Goal: Task Accomplishment & Management: Complete application form

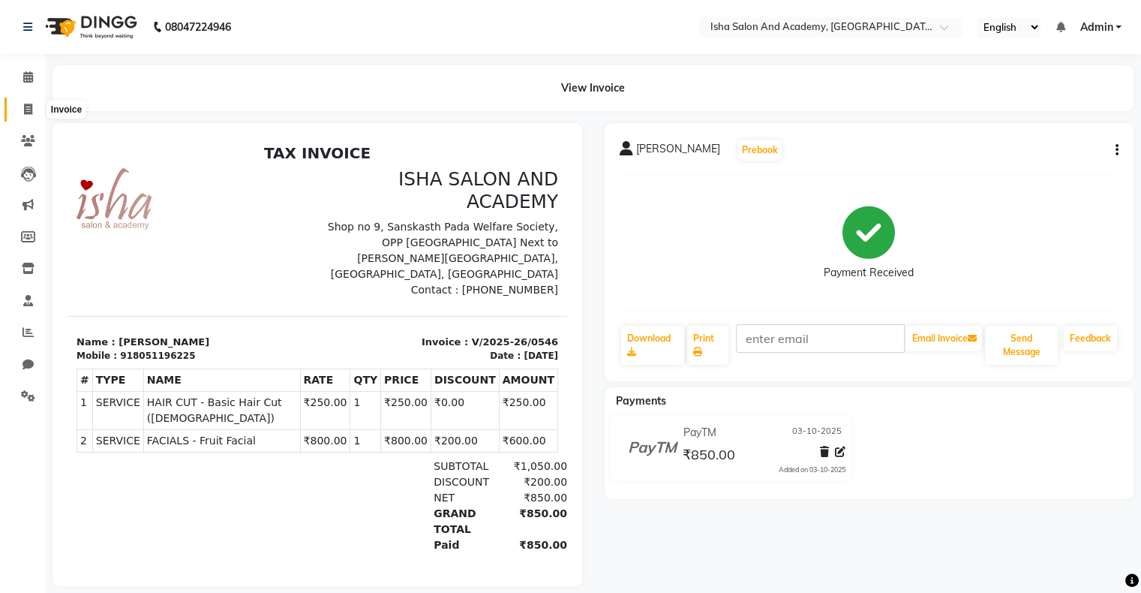
click at [31, 104] on icon at bounding box center [28, 109] width 8 height 11
select select "service"
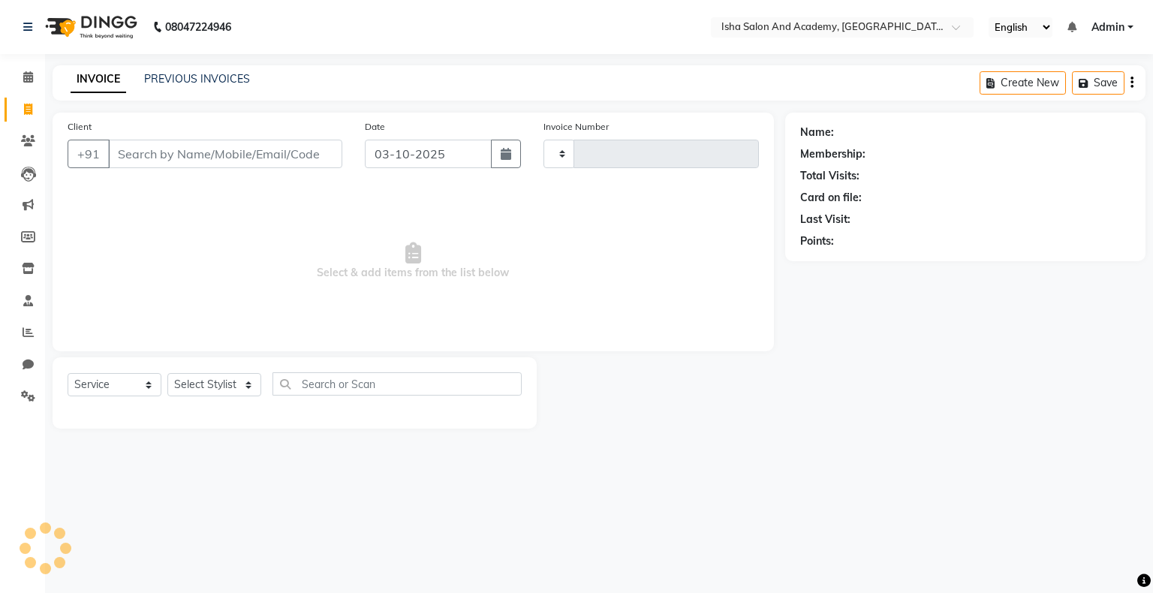
type input "0547"
select select "8203"
click at [146, 151] on input "Client" at bounding box center [225, 154] width 234 height 29
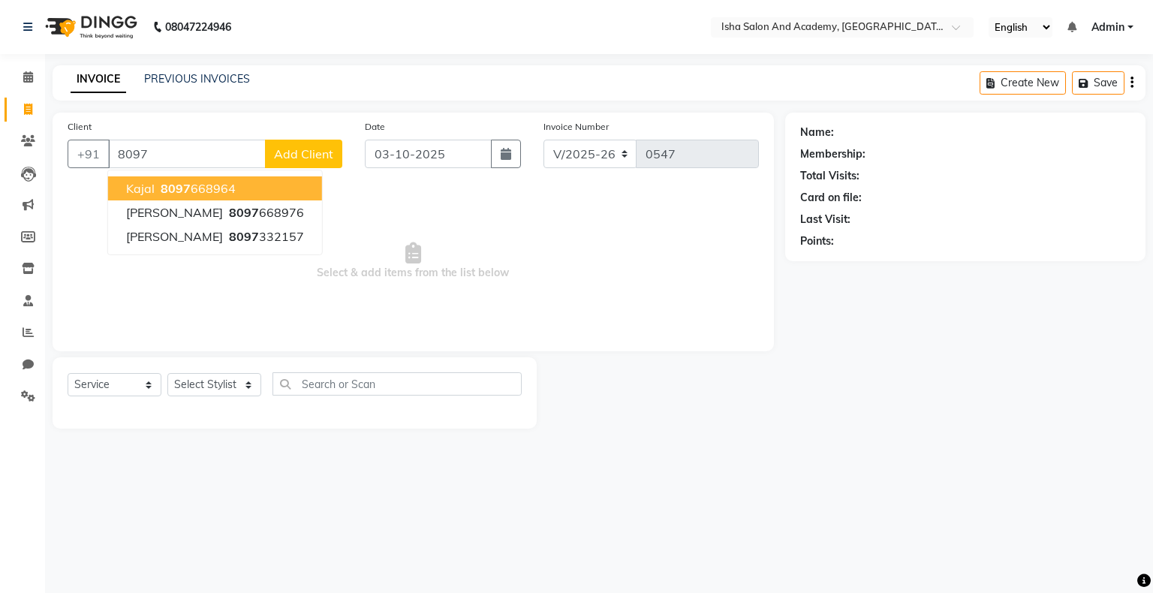
click at [216, 197] on button "kajal 8097 668964" at bounding box center [215, 188] width 214 height 24
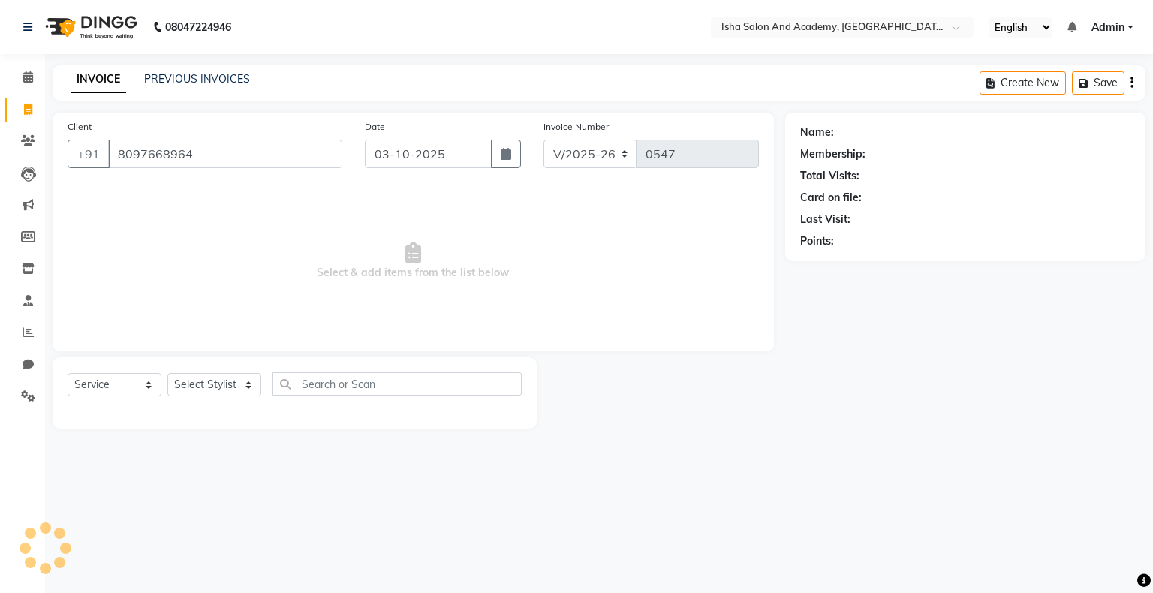
type input "8097668964"
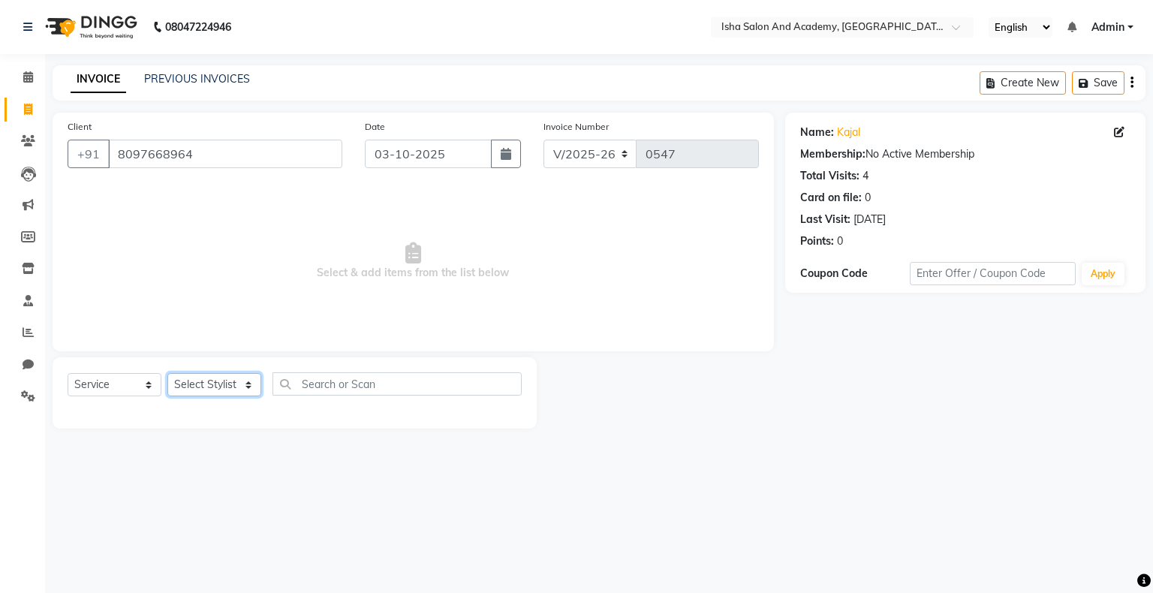
click at [228, 391] on select "Select Stylist [PERSON_NAME] [PERSON_NAME] [PERSON_NAME]" at bounding box center [214, 384] width 94 height 23
select select "77635"
click at [167, 374] on select "Select Stylist [PERSON_NAME] [PERSON_NAME] [PERSON_NAME]" at bounding box center [214, 384] width 94 height 23
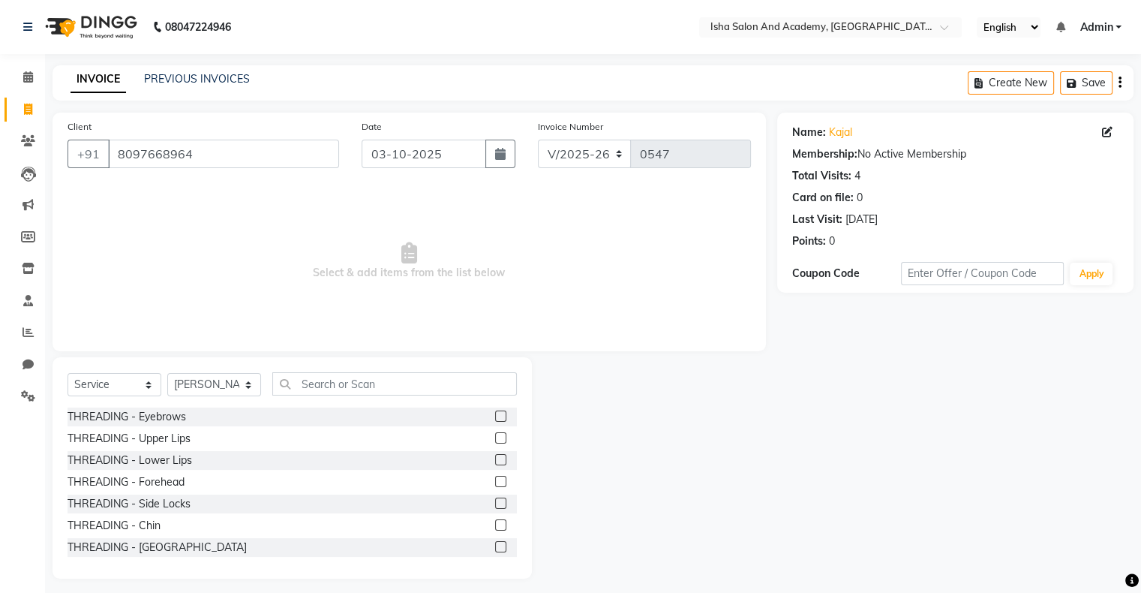
click at [495, 439] on label at bounding box center [500, 437] width 11 height 11
click at [495, 439] on input "checkbox" at bounding box center [500, 439] width 10 height 10
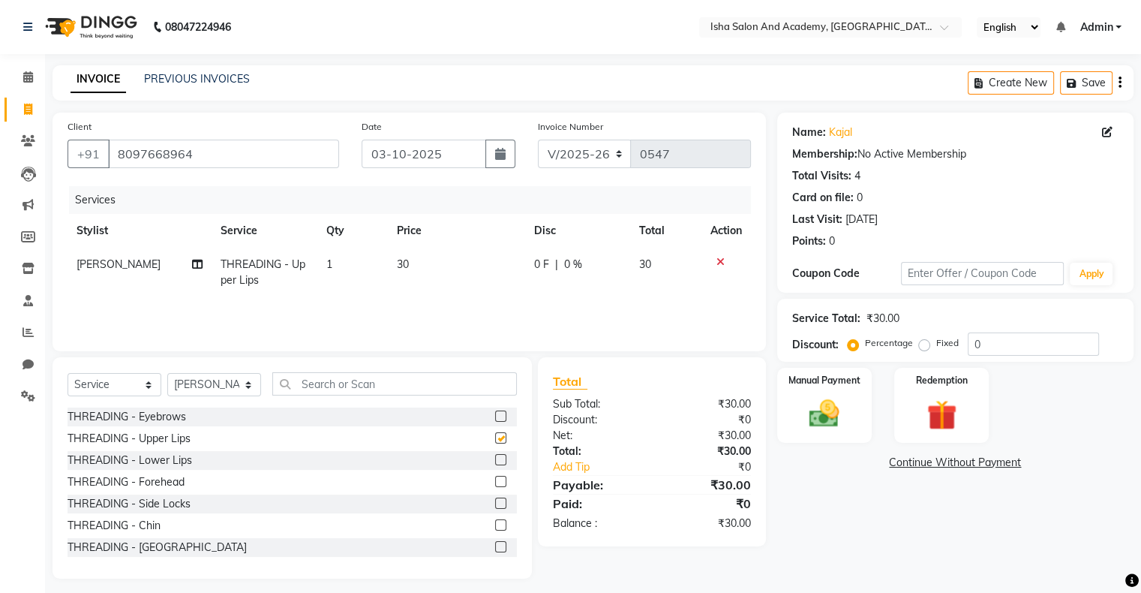
checkbox input "false"
click at [810, 401] on img at bounding box center [824, 414] width 50 height 36
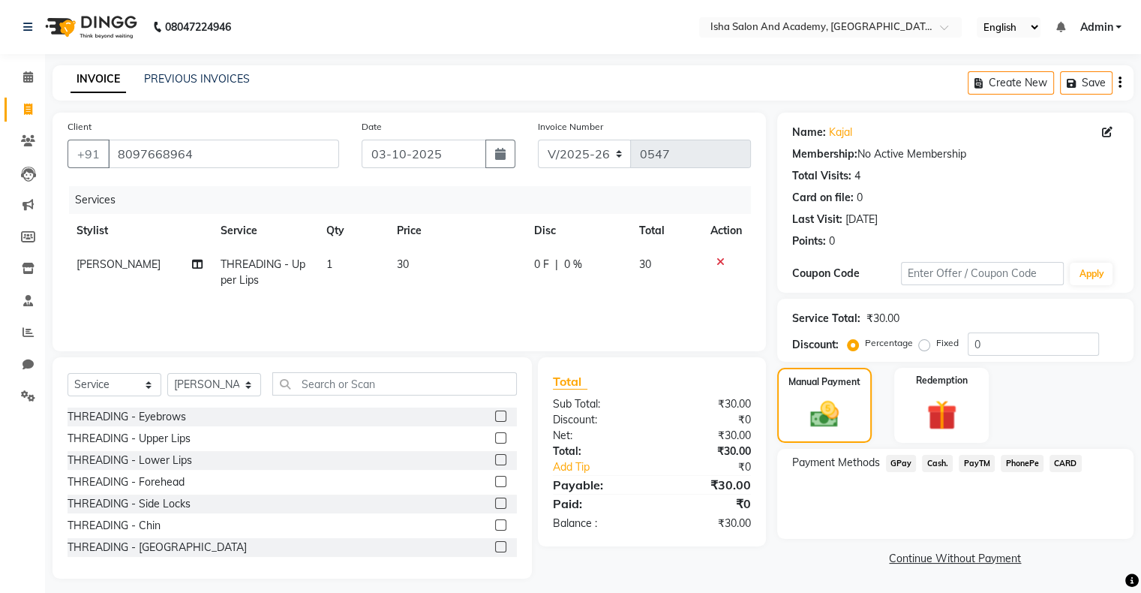
click at [977, 461] on span "PayTM" at bounding box center [977, 463] width 36 height 17
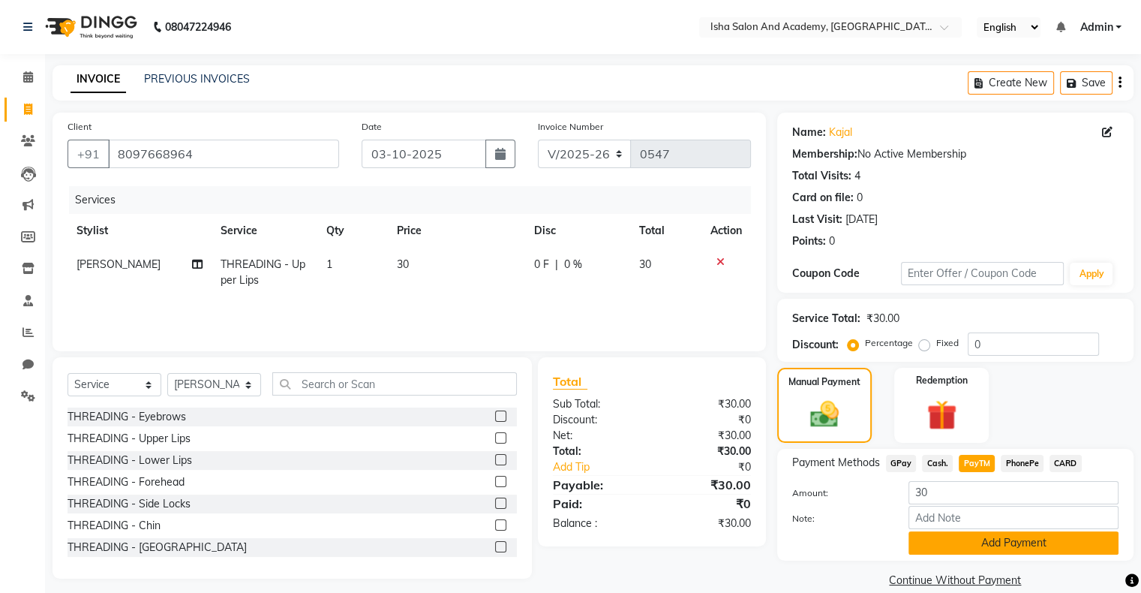
click at [949, 546] on button "Add Payment" at bounding box center [1014, 542] width 210 height 23
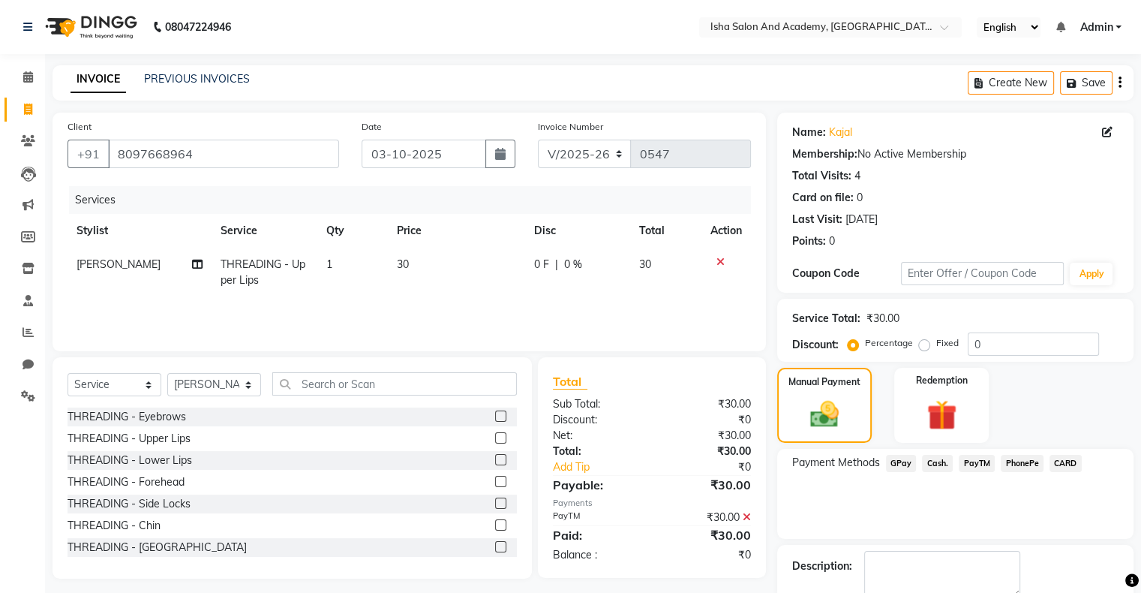
scroll to position [83, 0]
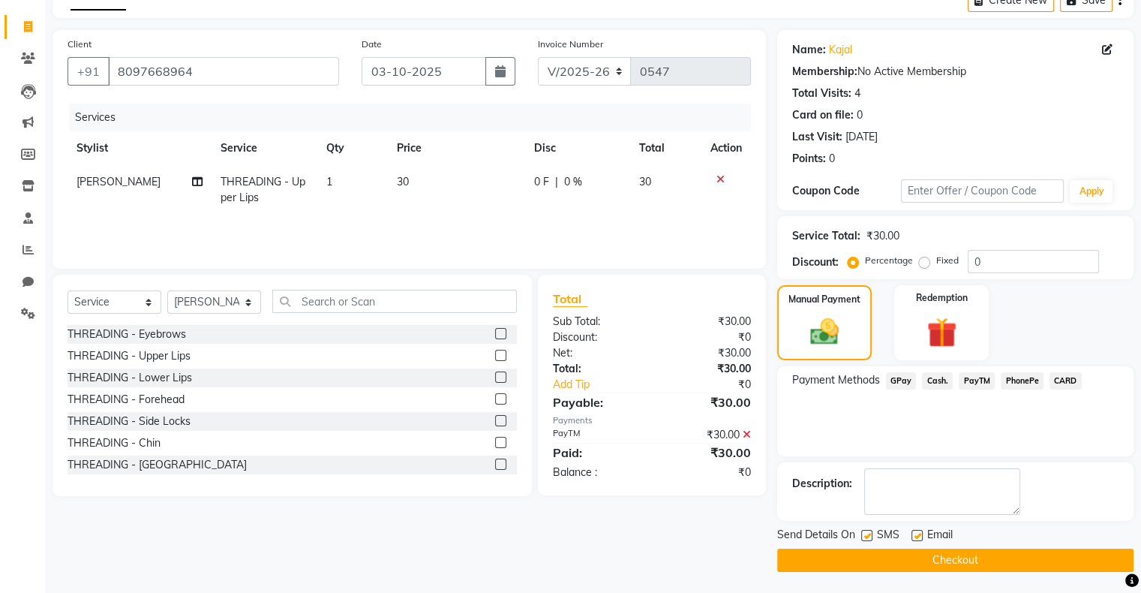
click at [912, 568] on button "Checkout" at bounding box center [955, 560] width 356 height 23
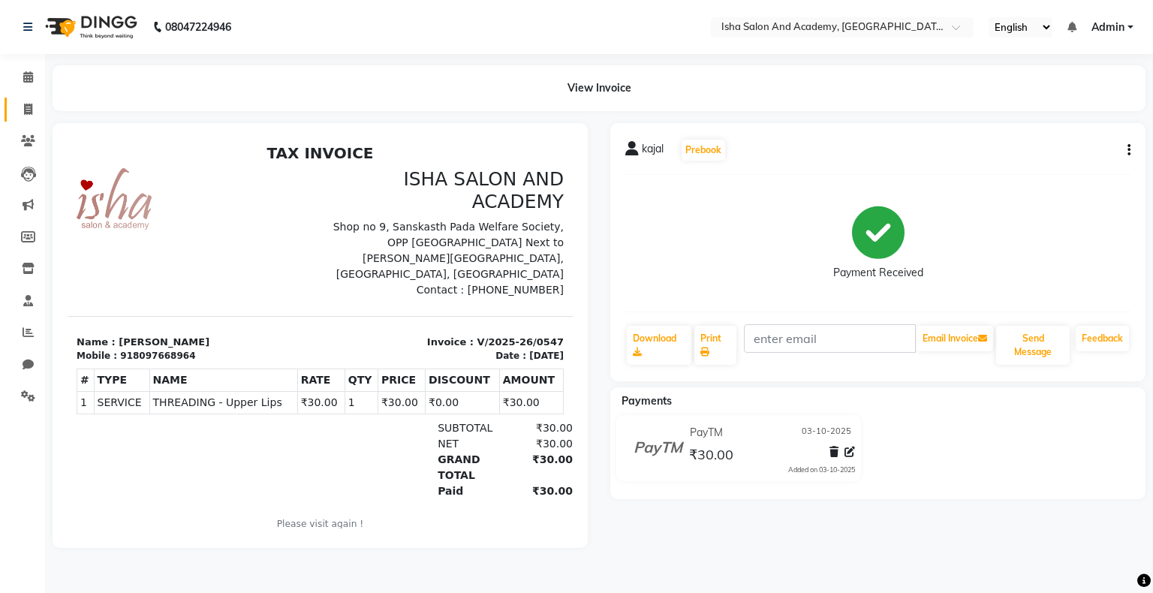
click at [14, 110] on link "Invoice" at bounding box center [23, 110] width 36 height 25
select select "service"
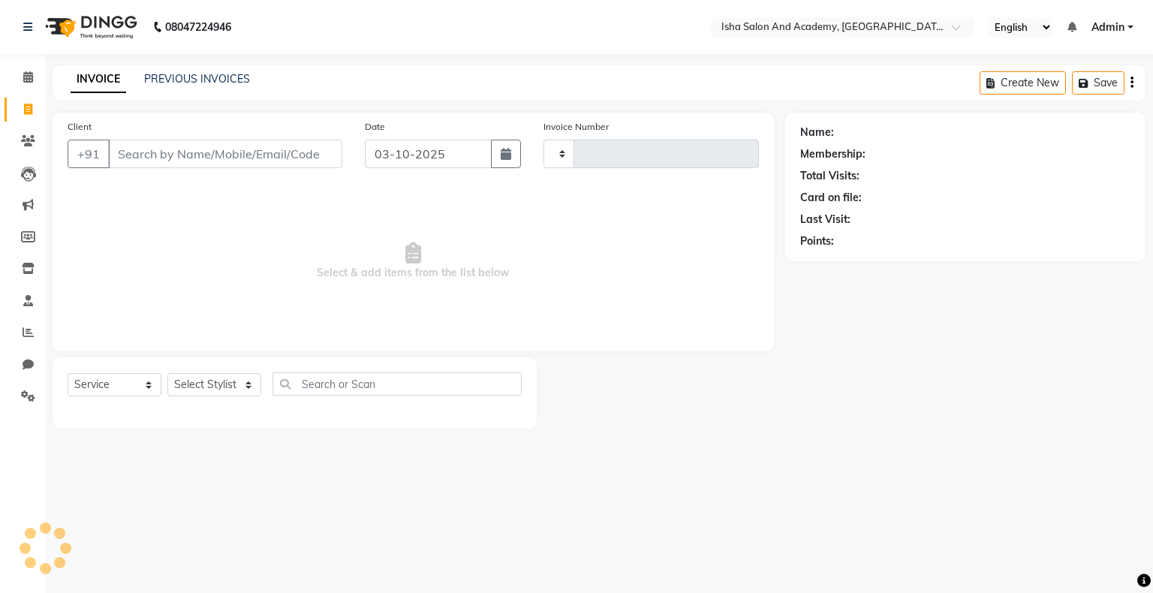
type input "0548"
click at [14, 110] on link "Invoice" at bounding box center [23, 110] width 36 height 25
select select "8203"
select select "service"
click at [164, 143] on input "Client" at bounding box center [225, 154] width 234 height 29
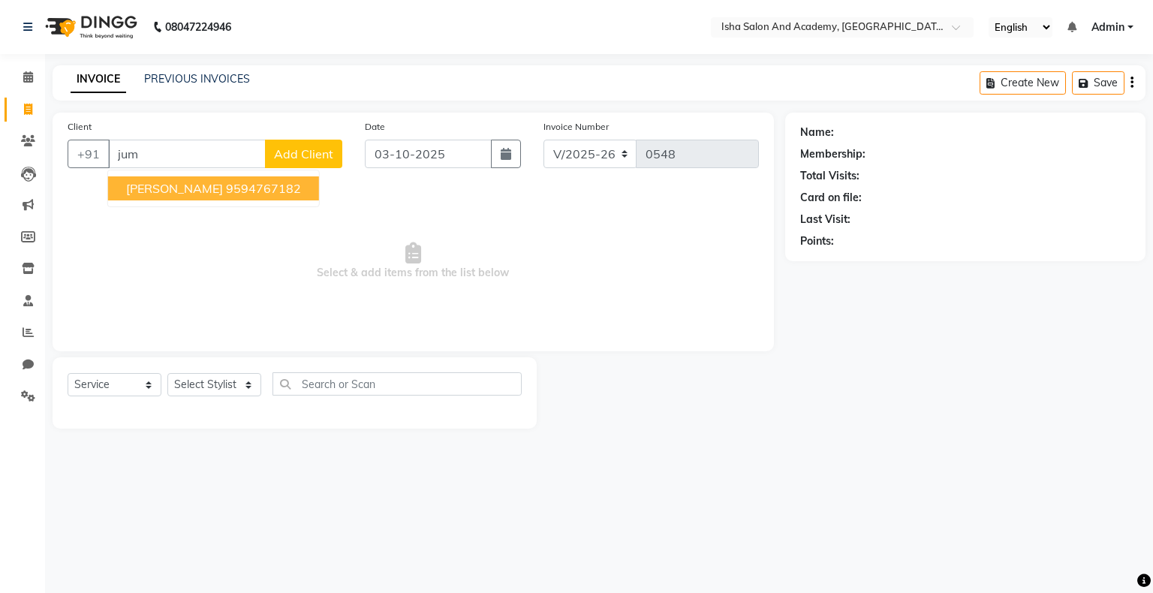
click at [226, 194] on ngb-highlight "9594767182" at bounding box center [263, 188] width 75 height 15
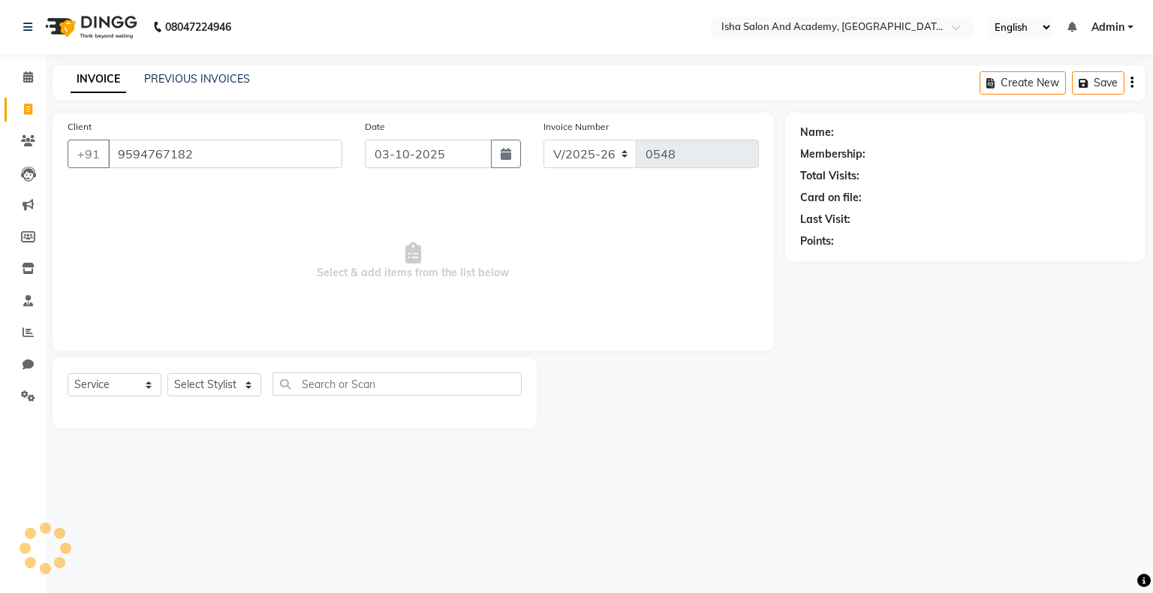
type input "9594767182"
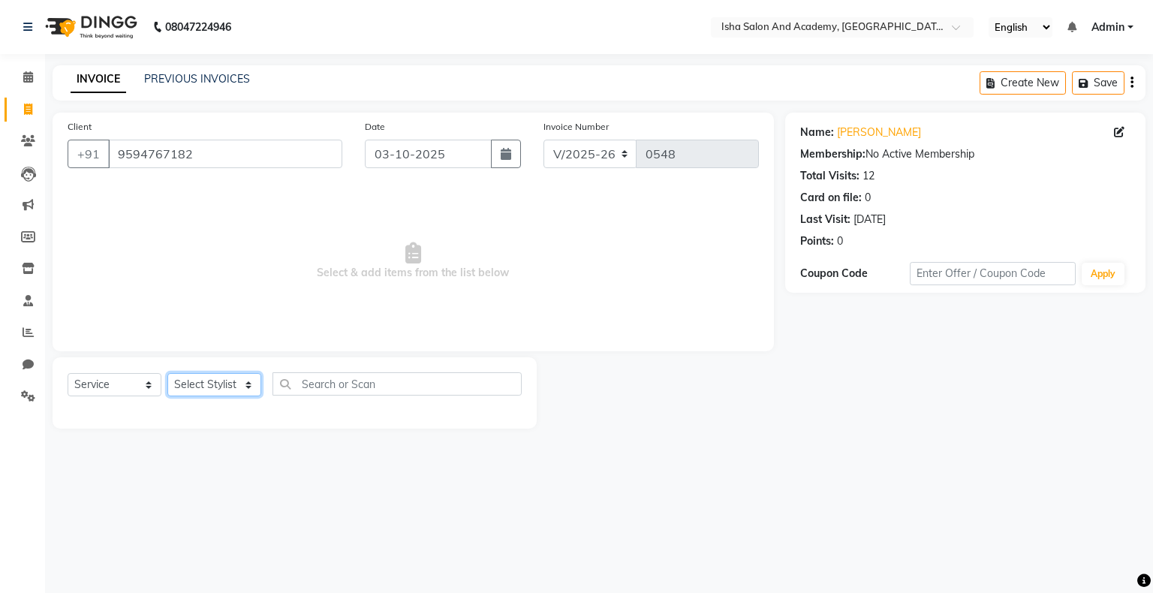
click at [207, 390] on select "Select Stylist [PERSON_NAME] [PERSON_NAME] [PERSON_NAME]" at bounding box center [214, 384] width 94 height 23
select select "77886"
click at [167, 374] on select "Select Stylist [PERSON_NAME] [PERSON_NAME] [PERSON_NAME]" at bounding box center [214, 384] width 94 height 23
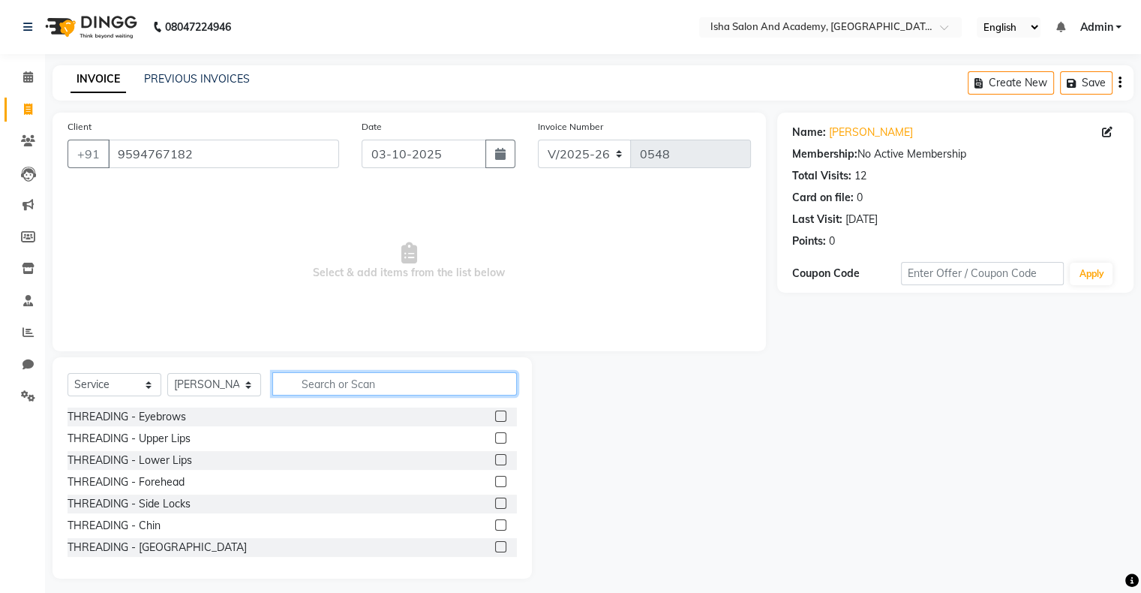
click at [305, 384] on input "text" at bounding box center [394, 383] width 245 height 23
type input "h"
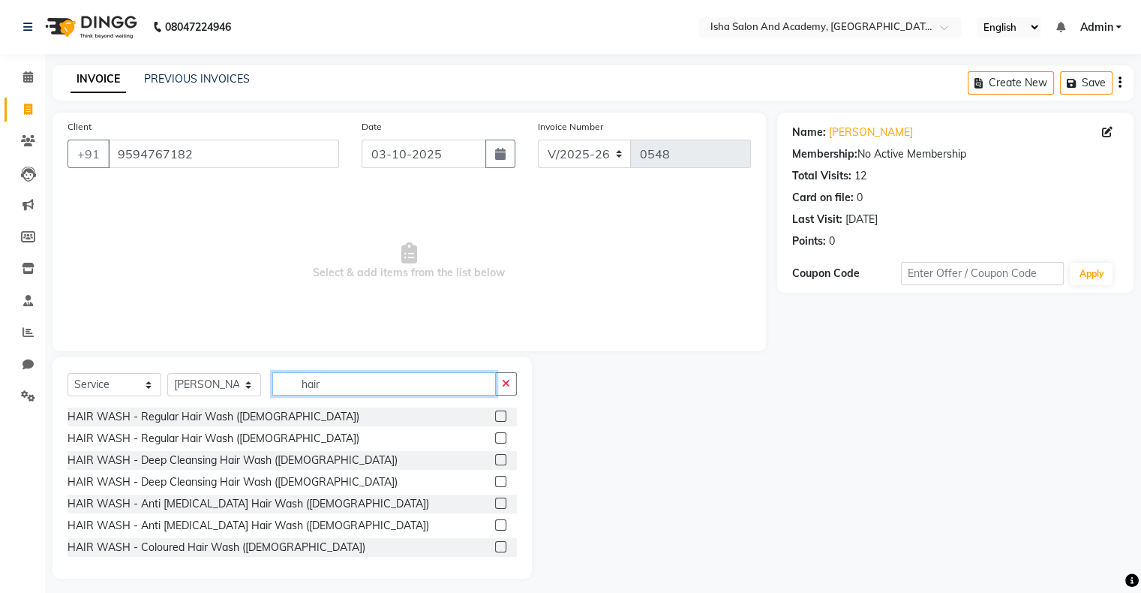
type input "hair"
click at [495, 439] on label at bounding box center [500, 437] width 11 height 11
click at [495, 439] on input "checkbox" at bounding box center [500, 439] width 10 height 10
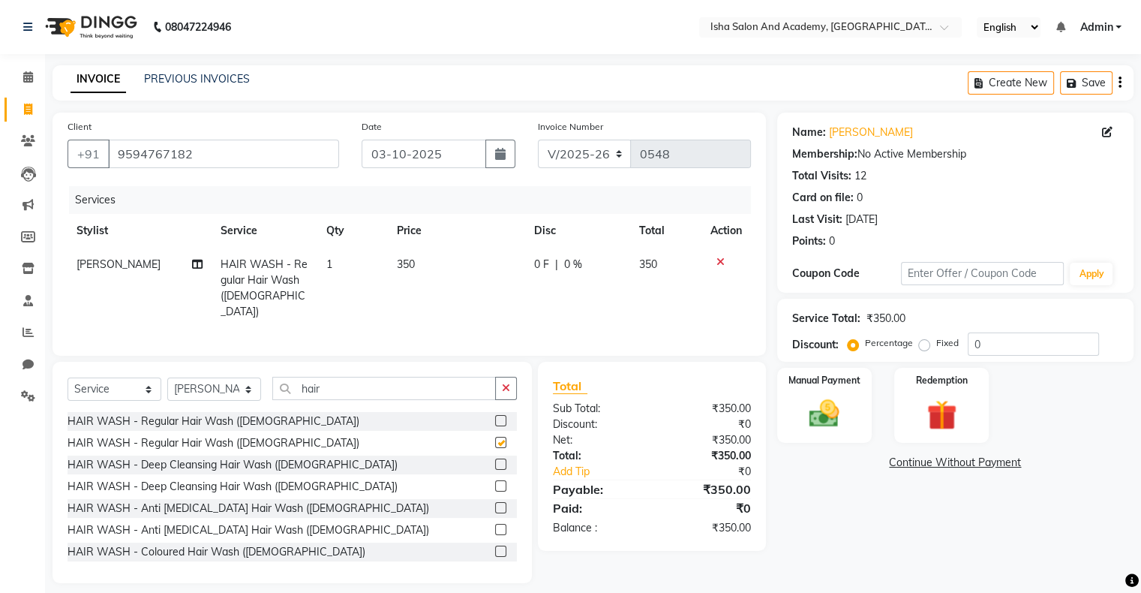
checkbox input "false"
click at [813, 419] on img at bounding box center [824, 414] width 50 height 36
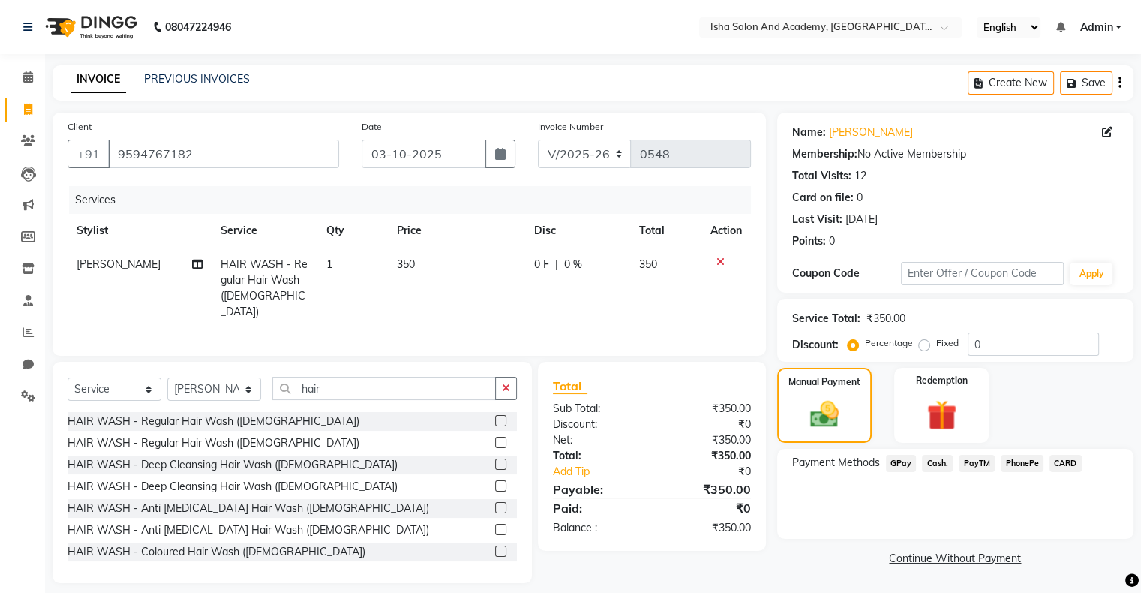
click at [929, 459] on span "Cash." at bounding box center [937, 463] width 31 height 17
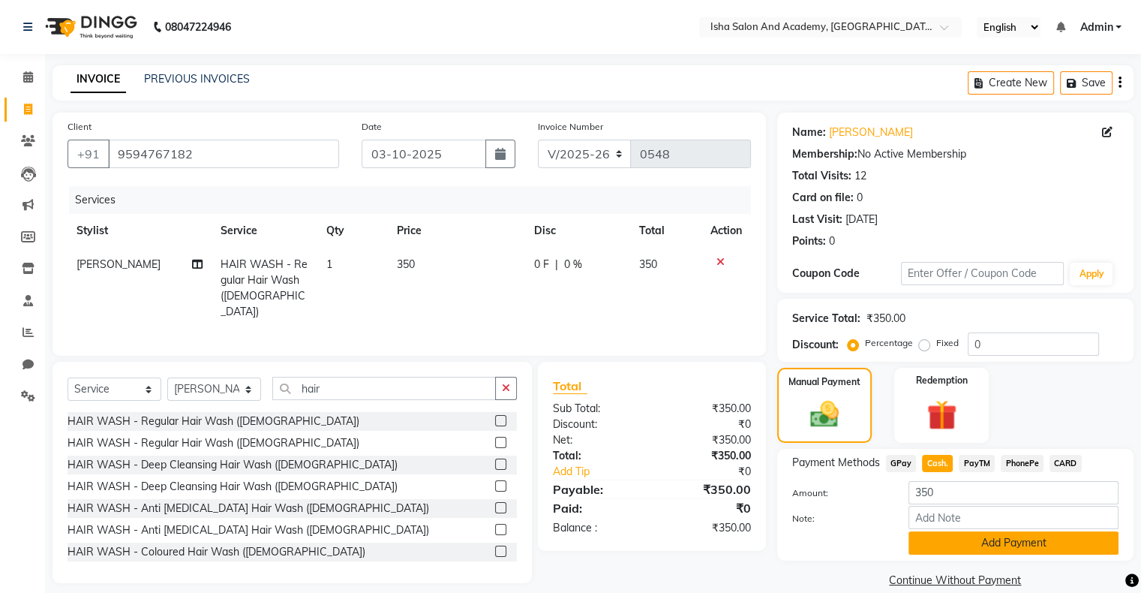
click at [928, 546] on button "Add Payment" at bounding box center [1014, 542] width 210 height 23
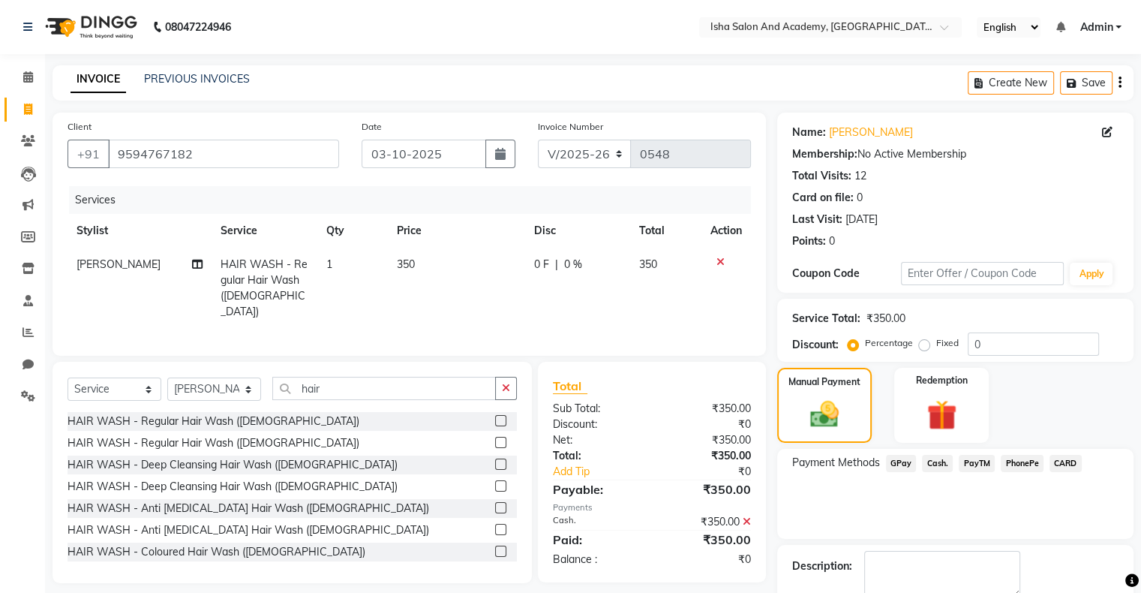
scroll to position [83, 0]
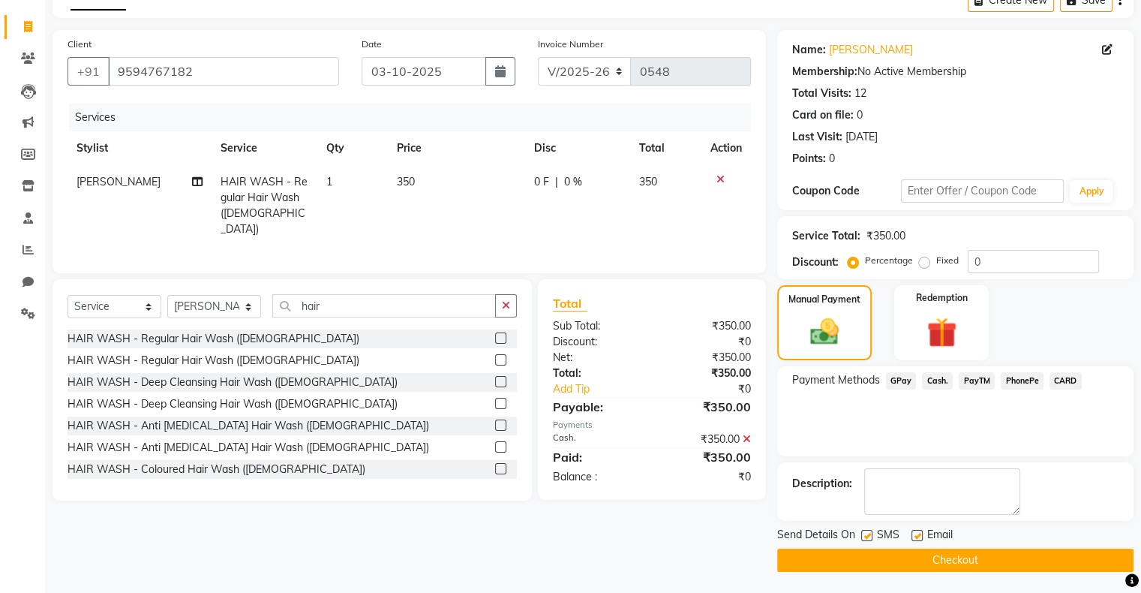
click at [1005, 546] on div "Send Details On SMS Email Checkout" at bounding box center [955, 549] width 356 height 45
click at [1000, 558] on button "Checkout" at bounding box center [955, 560] width 356 height 23
